Goal: Find specific page/section: Find specific page/section

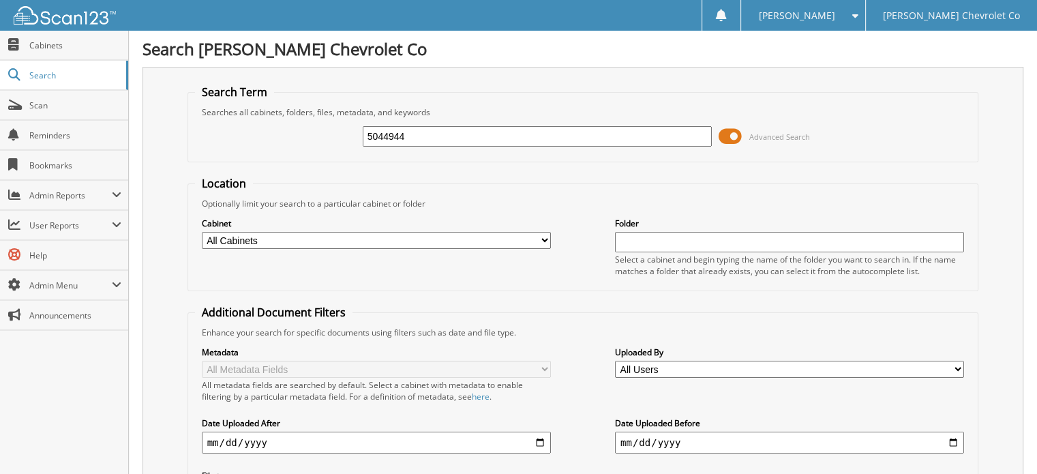
drag, startPoint x: 434, startPoint y: 136, endPoint x: 238, endPoint y: 130, distance: 195.8
click at [238, 130] on div "5044944 Advanced Search" at bounding box center [583, 136] width 777 height 37
type input "5044649"
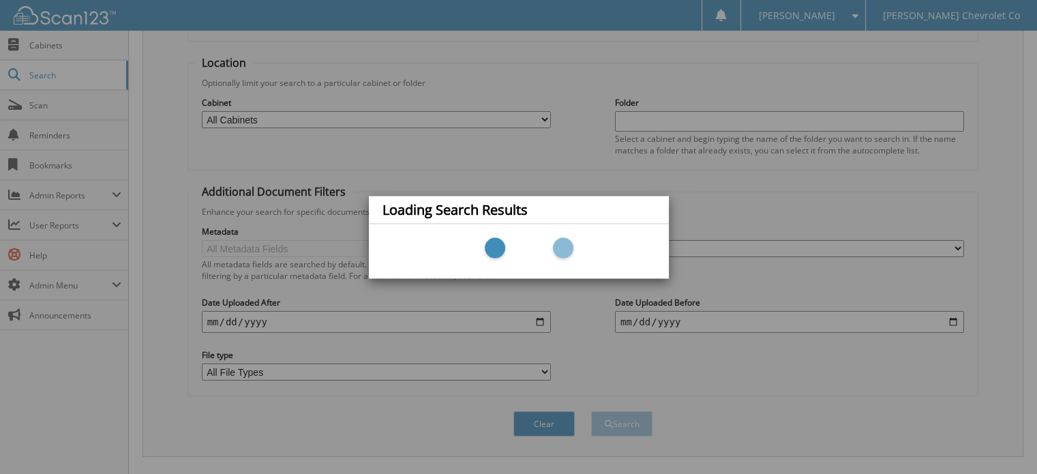
scroll to position [180, 0]
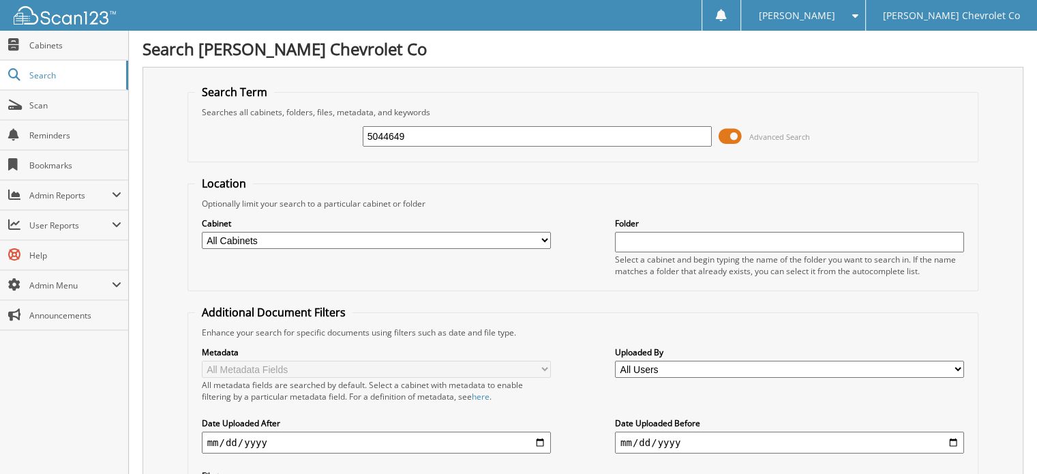
type input "5044649"
drag, startPoint x: 412, startPoint y: 136, endPoint x: 248, endPoint y: 149, distance: 164.8
click at [248, 149] on div "5044649 Advanced Search" at bounding box center [583, 136] width 777 height 37
paste input "62"
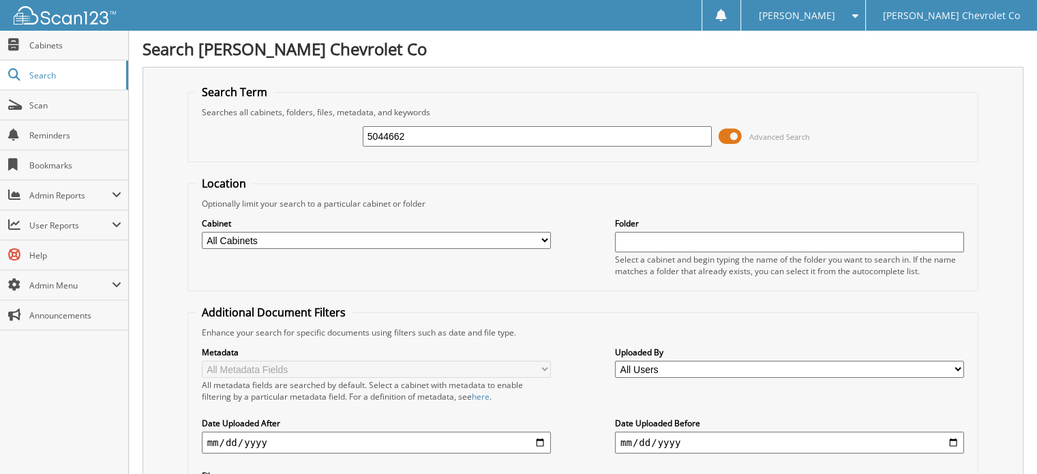
type input "5044662"
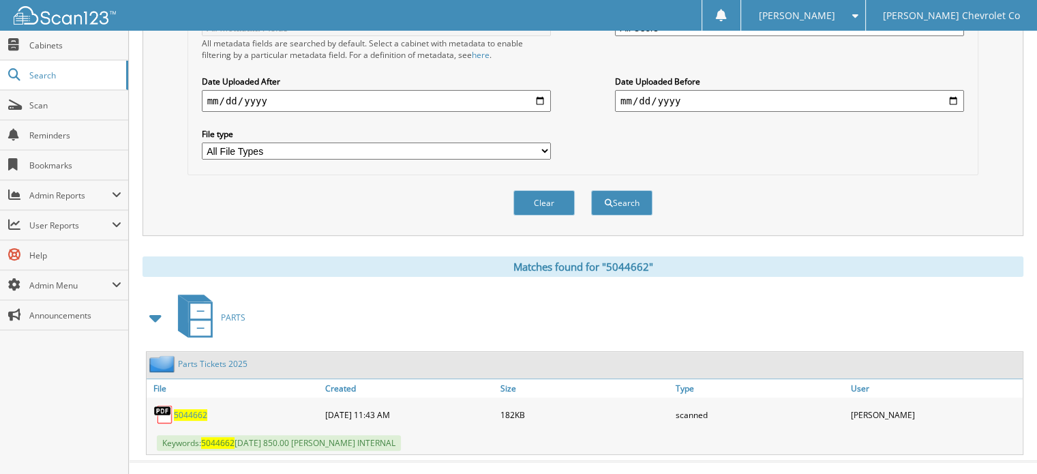
scroll to position [348, 0]
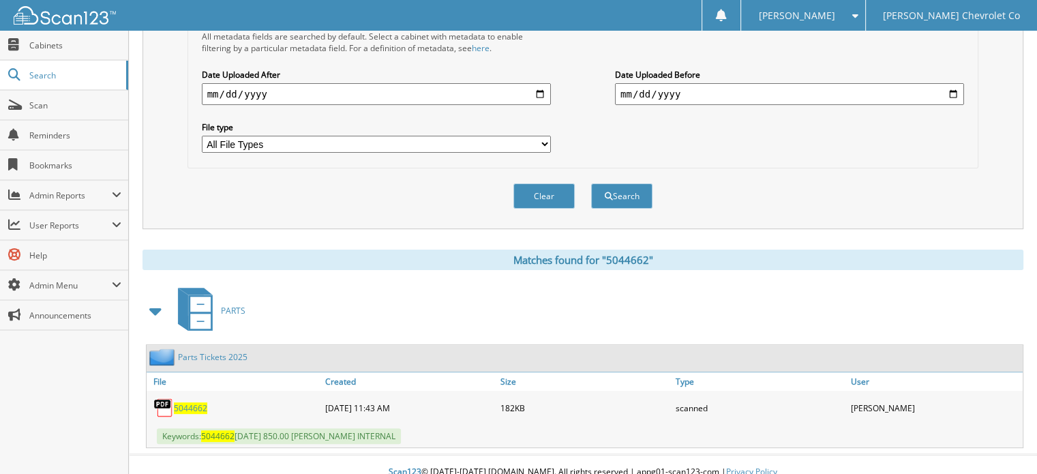
click at [188, 402] on span "5044662" at bounding box center [190, 408] width 33 height 12
click at [195, 402] on span "5044662" at bounding box center [190, 408] width 33 height 12
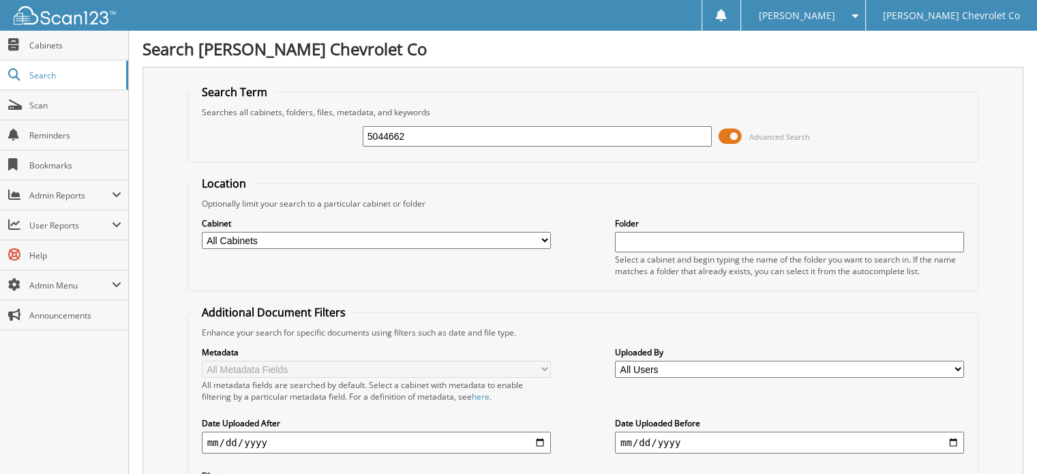
drag, startPoint x: 440, startPoint y: 140, endPoint x: 224, endPoint y: 136, distance: 216.2
click at [224, 136] on div "5044662 Advanced Search" at bounding box center [583, 136] width 777 height 37
paste input "735"
type input "5044735"
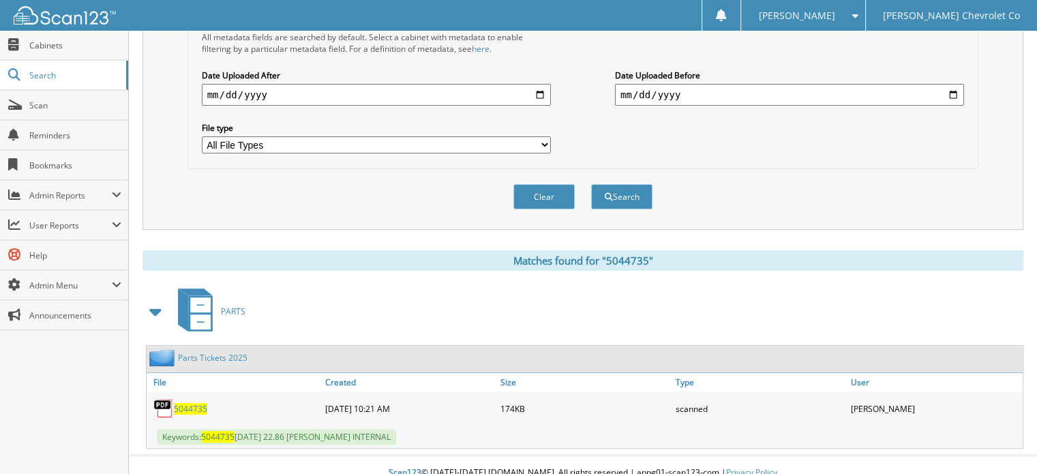
scroll to position [348, 0]
click at [196, 402] on span "5044735" at bounding box center [190, 408] width 33 height 12
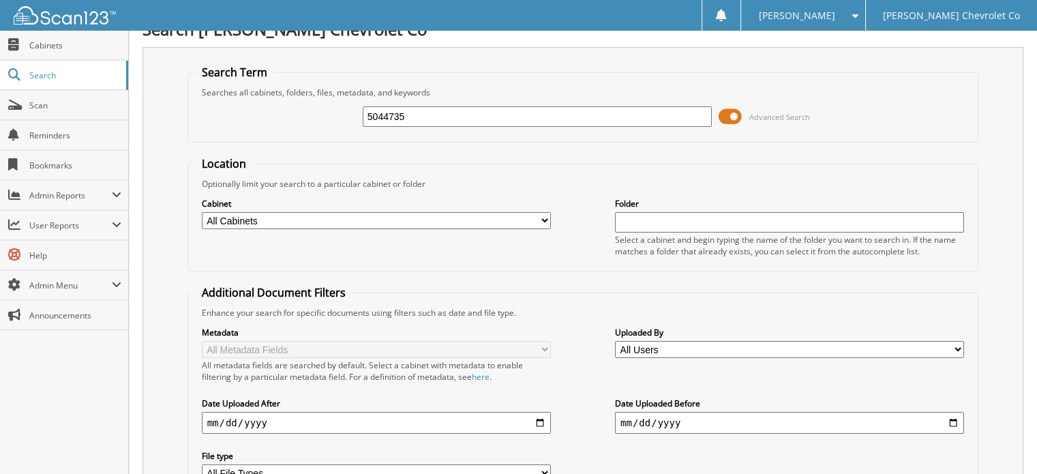
scroll to position [0, 0]
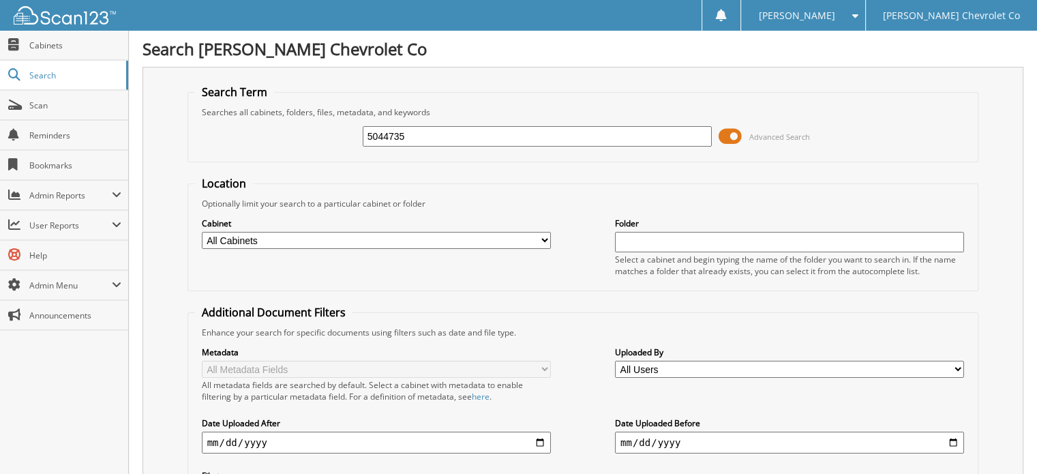
drag, startPoint x: 471, startPoint y: 141, endPoint x: 264, endPoint y: 145, distance: 207.4
click at [264, 145] on div "5044735 Advanced Search" at bounding box center [583, 136] width 777 height 37
paste input "6"
type input "5044765"
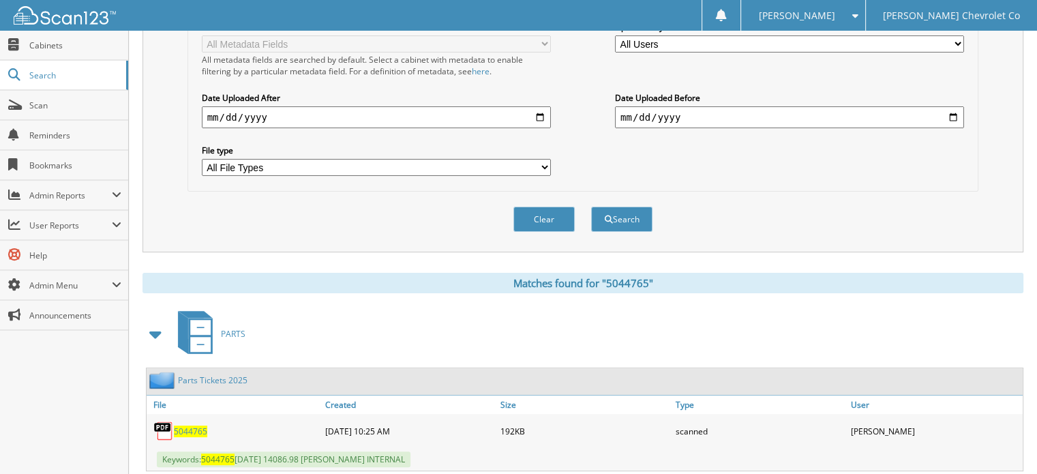
scroll to position [348, 0]
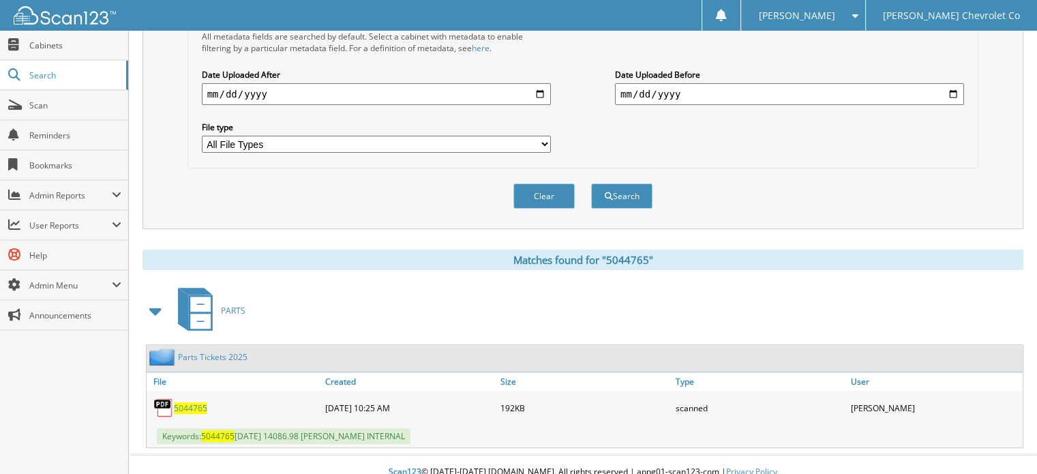
click at [194, 402] on span "5044765" at bounding box center [190, 408] width 33 height 12
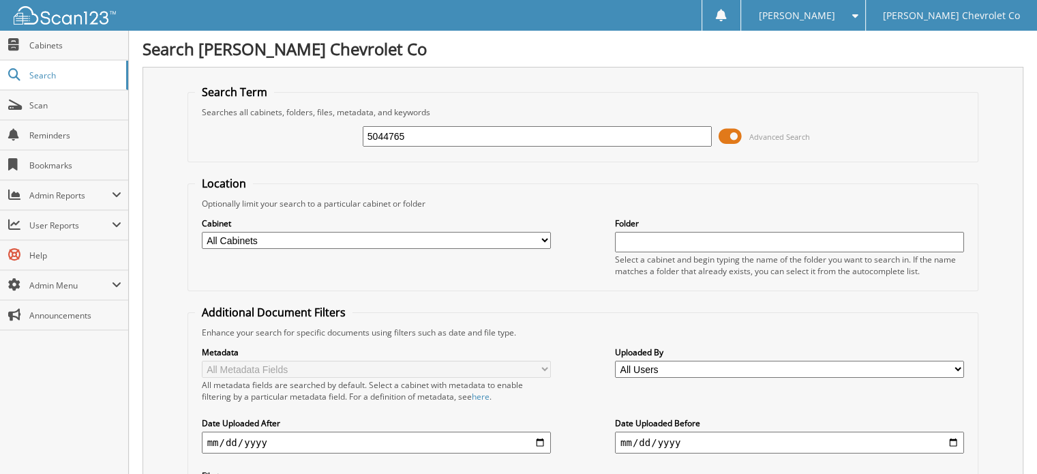
drag, startPoint x: 428, startPoint y: 143, endPoint x: 284, endPoint y: 144, distance: 144.6
click at [284, 144] on div "5044765 Advanced Search" at bounding box center [583, 136] width 777 height 37
paste input "8"
type input "5044768"
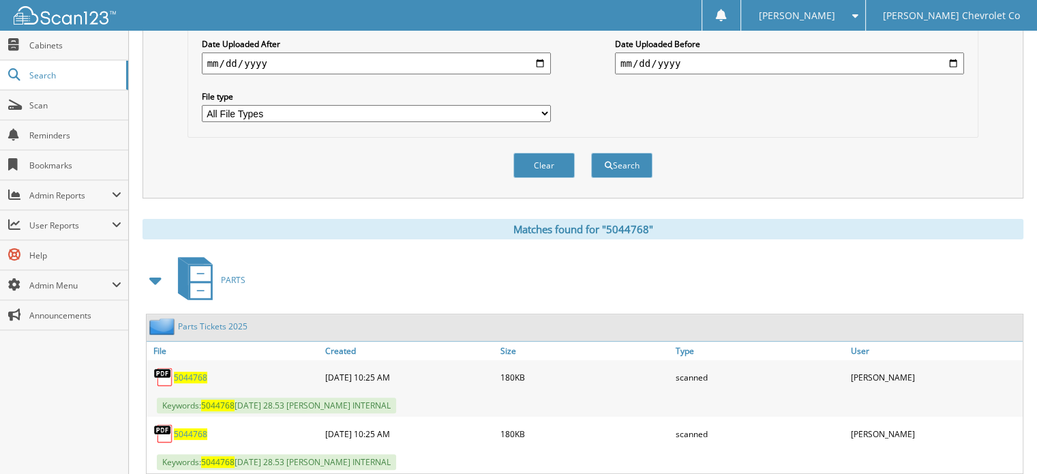
scroll to position [404, 0]
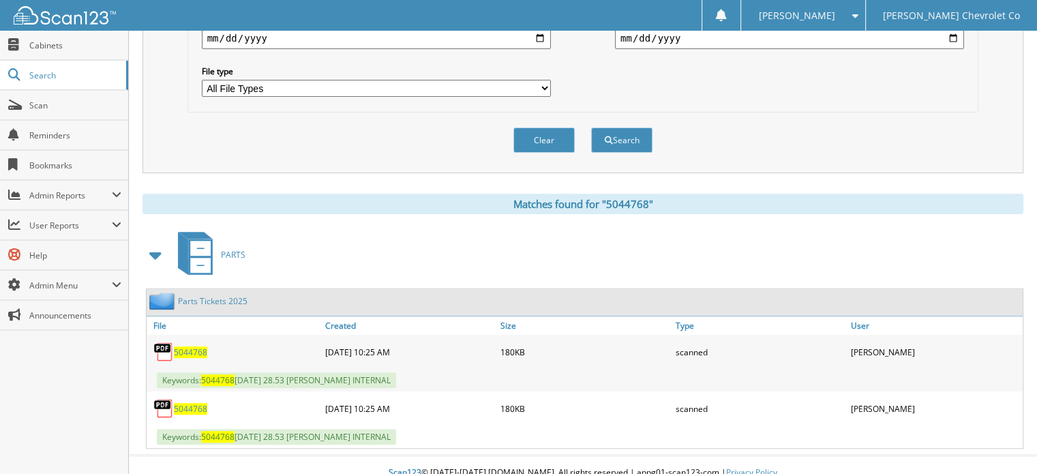
click at [191, 346] on span "5044768" at bounding box center [190, 352] width 33 height 12
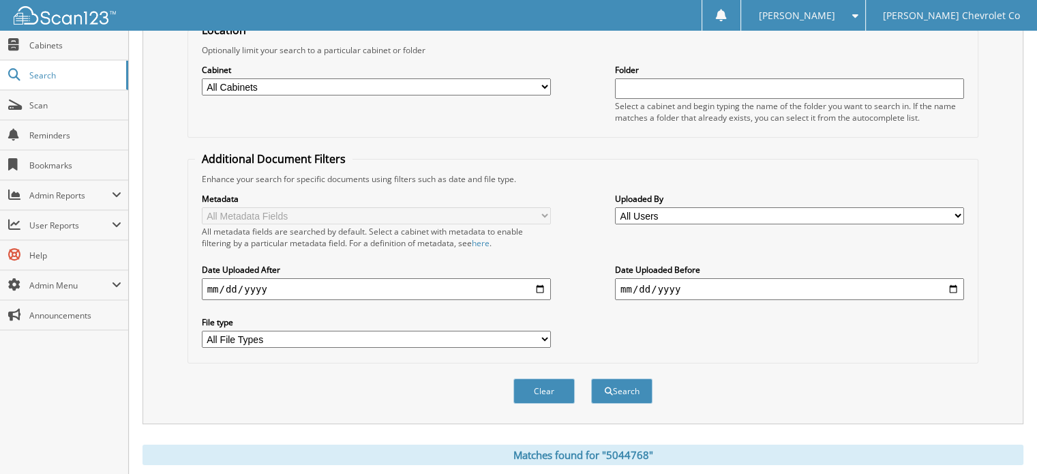
scroll to position [0, 0]
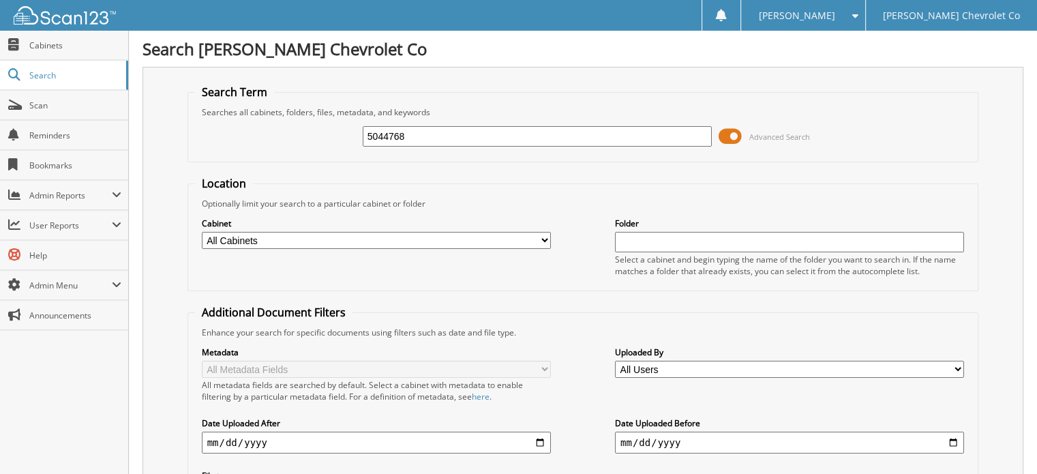
drag, startPoint x: 495, startPoint y: 132, endPoint x: 222, endPoint y: 153, distance: 274.3
click at [222, 153] on fieldset "Search Term Searches all cabinets, folders, files, metadata, and keywords 50447…" at bounding box center [584, 124] width 792 height 78
paste input "80"
type input "5044808"
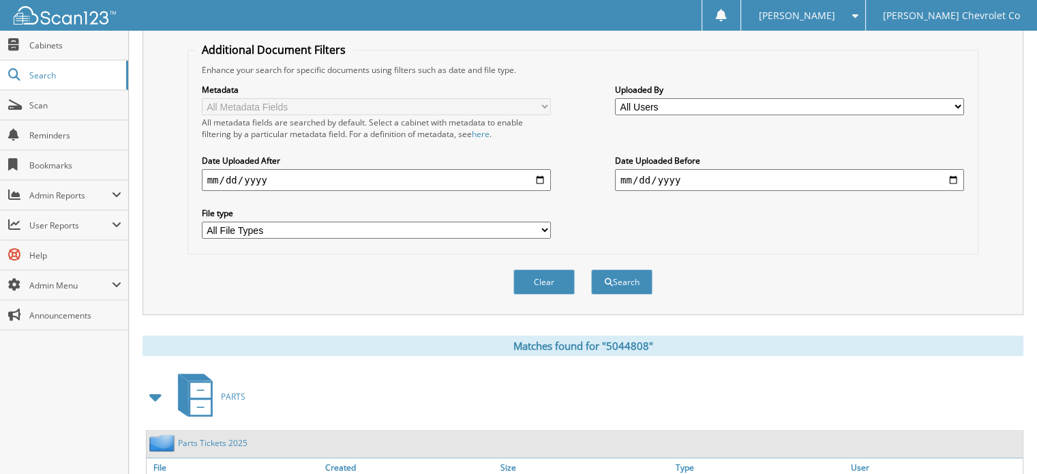
scroll to position [301, 0]
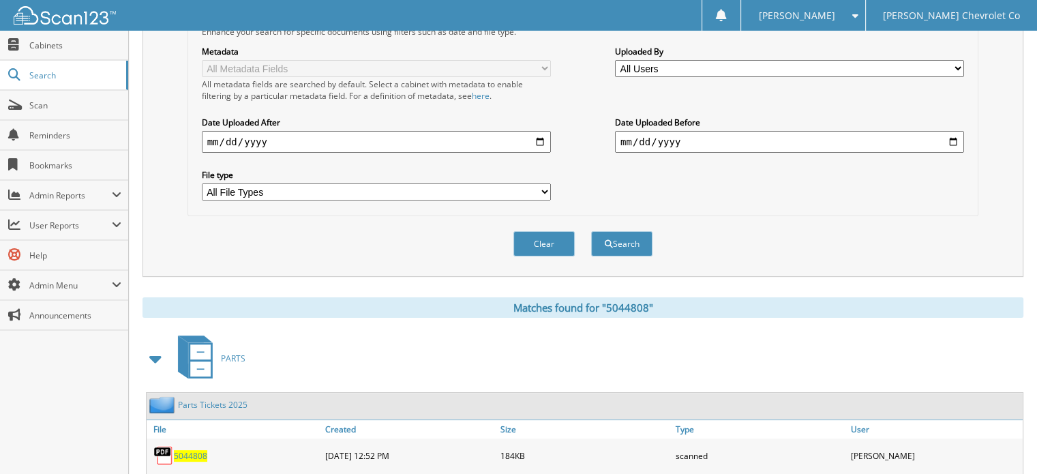
click at [200, 450] on span "5044808" at bounding box center [190, 456] width 33 height 12
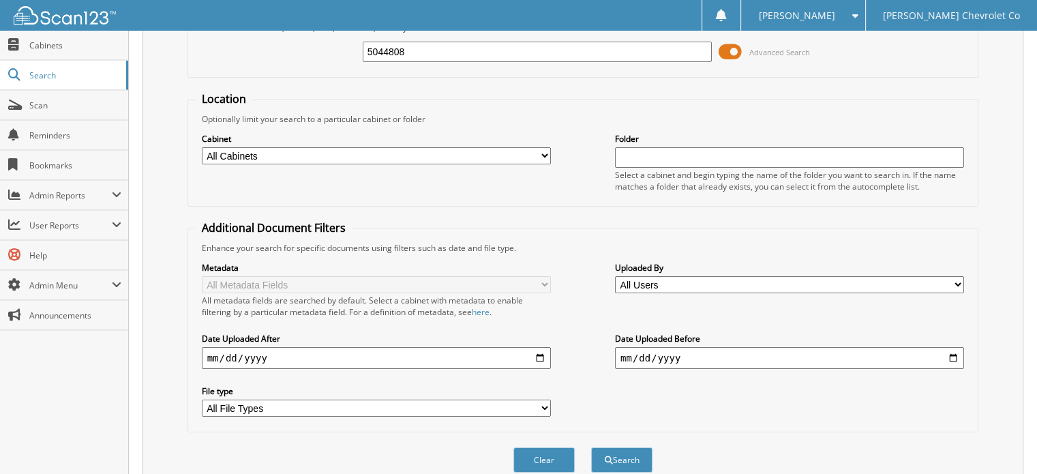
scroll to position [0, 0]
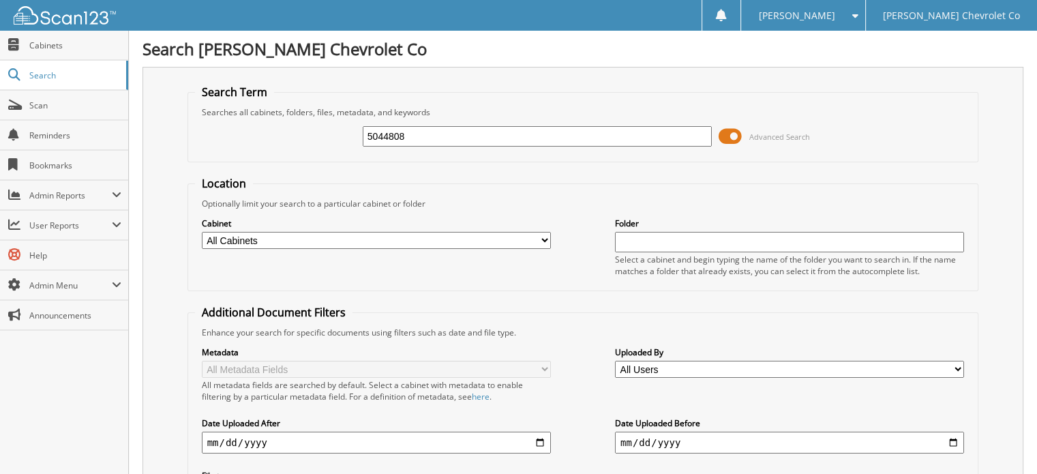
drag, startPoint x: 457, startPoint y: 141, endPoint x: 297, endPoint y: 141, distance: 159.6
click at [297, 141] on div "5044808 Advanced Search" at bounding box center [583, 136] width 777 height 37
paste input "56"
type input "5044856"
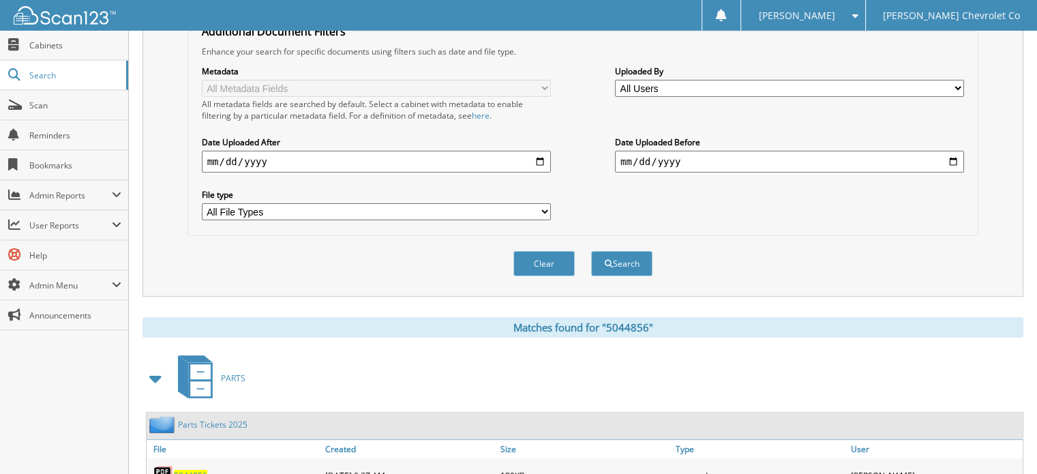
scroll to position [288, 0]
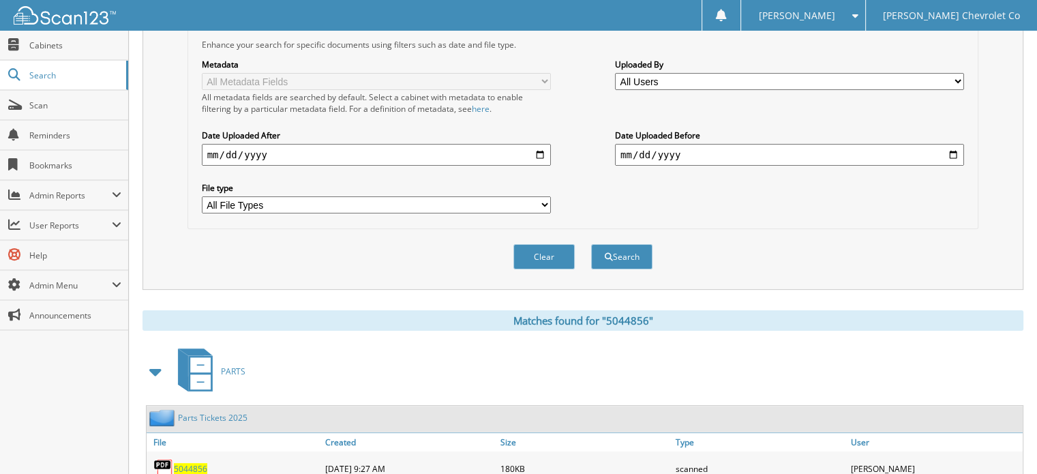
click at [195, 463] on span "5044856" at bounding box center [190, 469] width 33 height 12
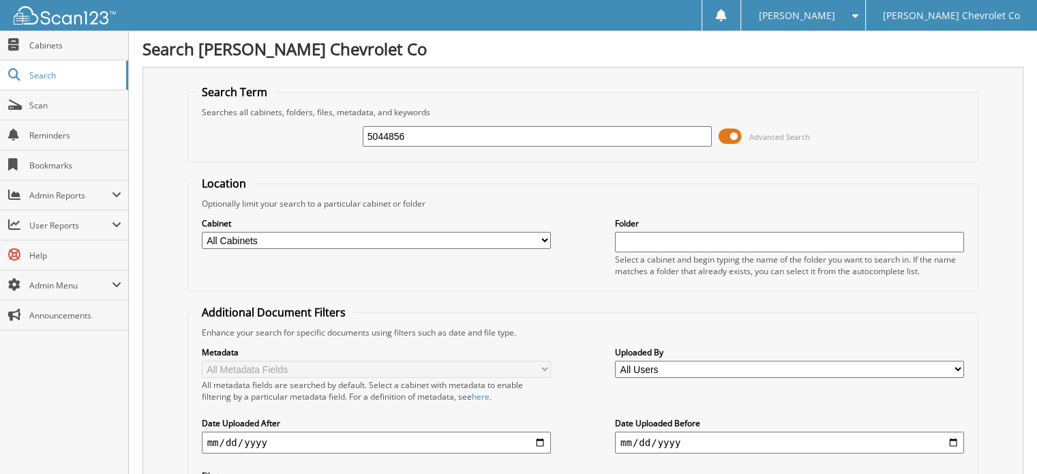
drag, startPoint x: 447, startPoint y: 136, endPoint x: 226, endPoint y: 145, distance: 221.2
click at [226, 145] on div "5044856 Advanced Search" at bounding box center [583, 136] width 777 height 37
paste input "9"
type input "5044956"
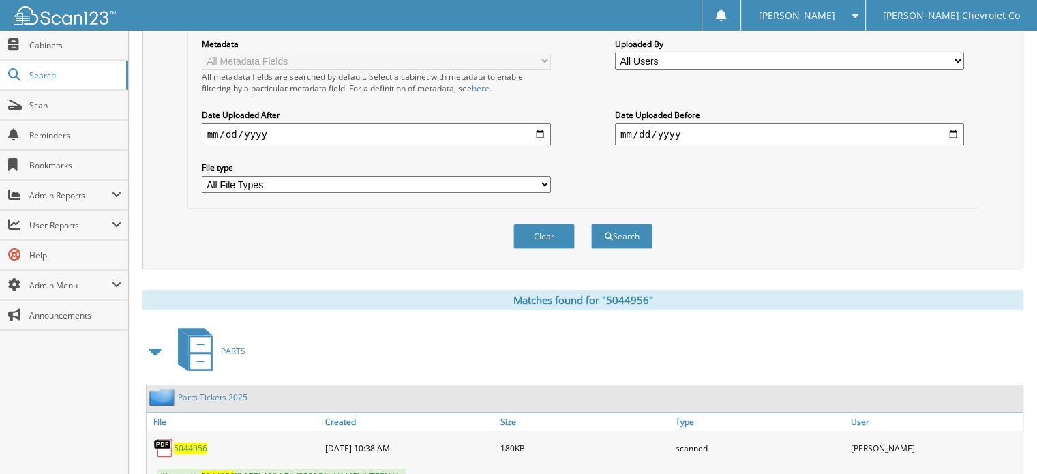
scroll to position [348, 0]
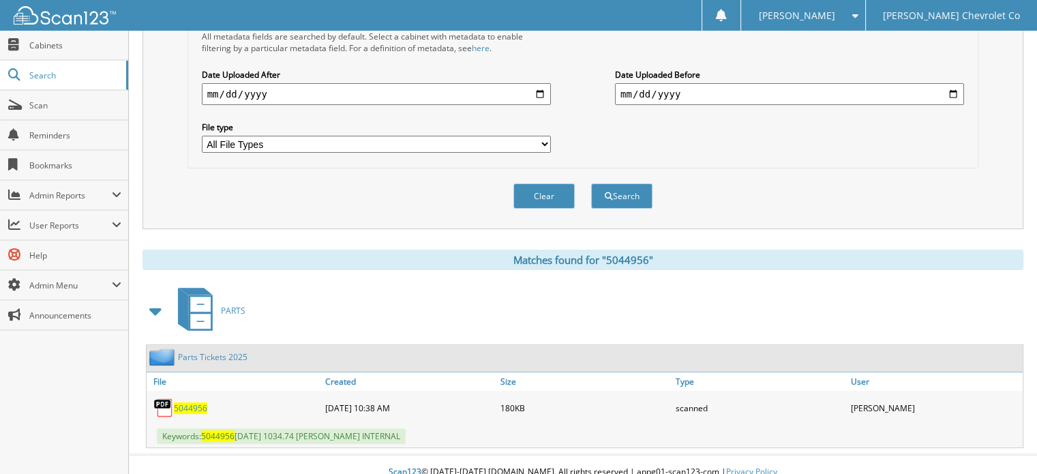
click at [203, 402] on span "5044956" at bounding box center [190, 408] width 33 height 12
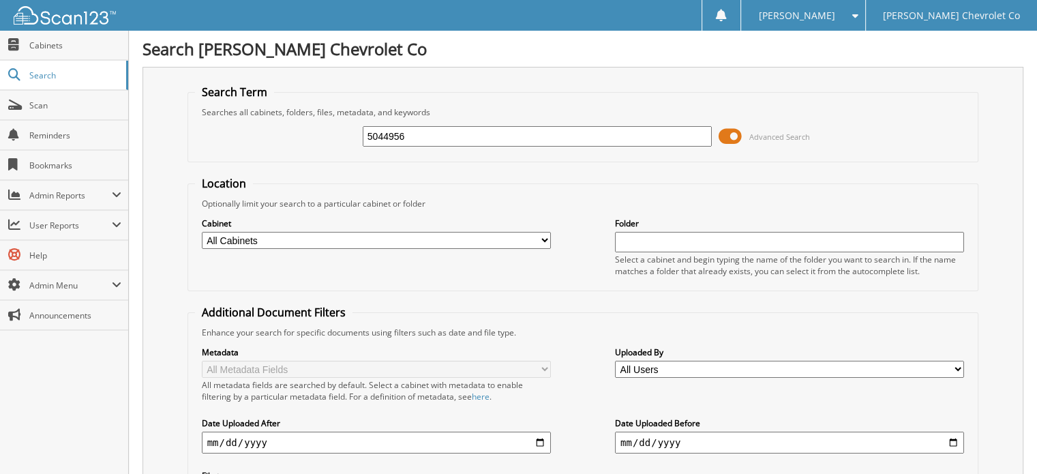
drag, startPoint x: 442, startPoint y: 138, endPoint x: 278, endPoint y: 148, distance: 164.6
click at [278, 148] on div "5044956 Advanced Search" at bounding box center [583, 136] width 777 height 37
type input "25t259"
